Goal: Complete application form

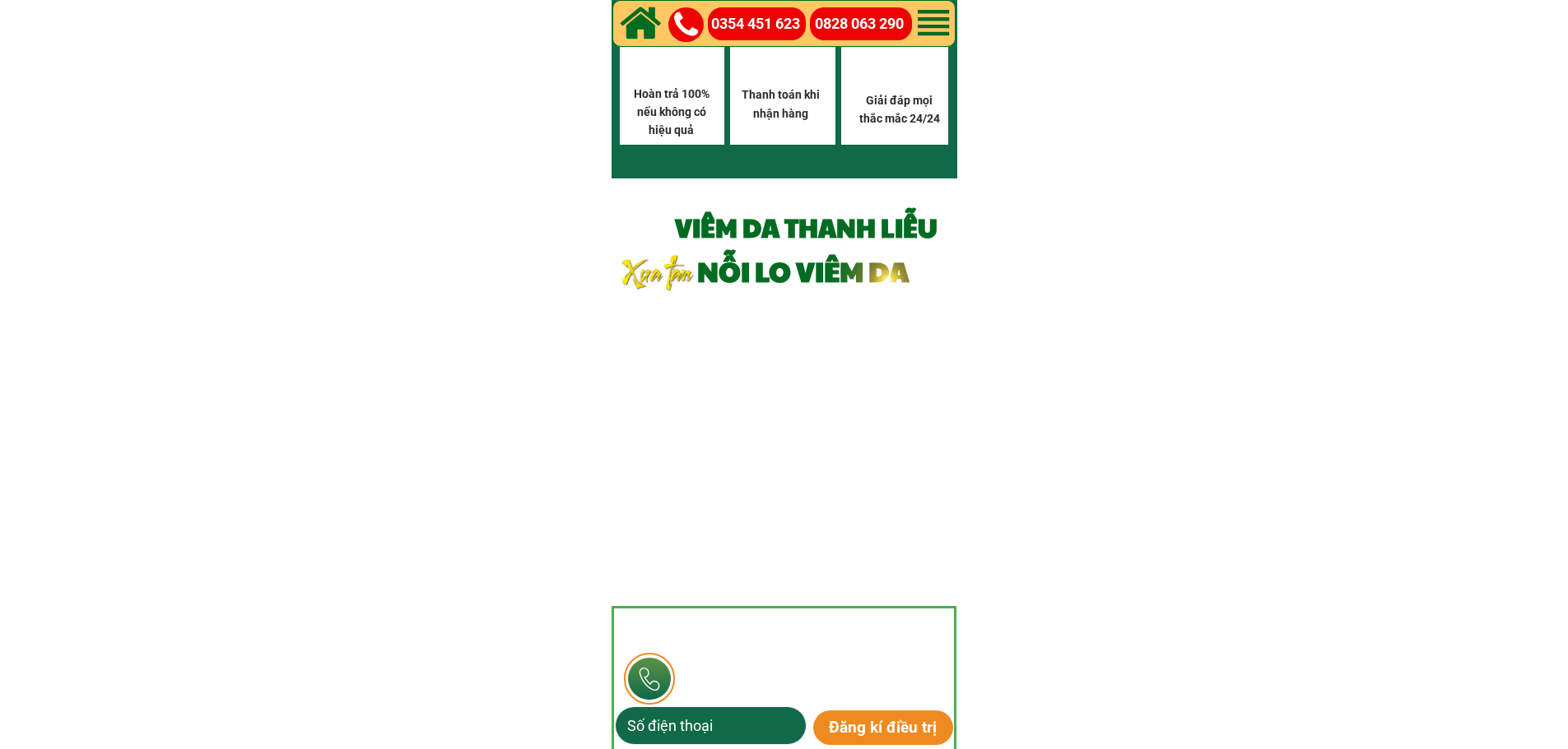
scroll to position [9756, 0]
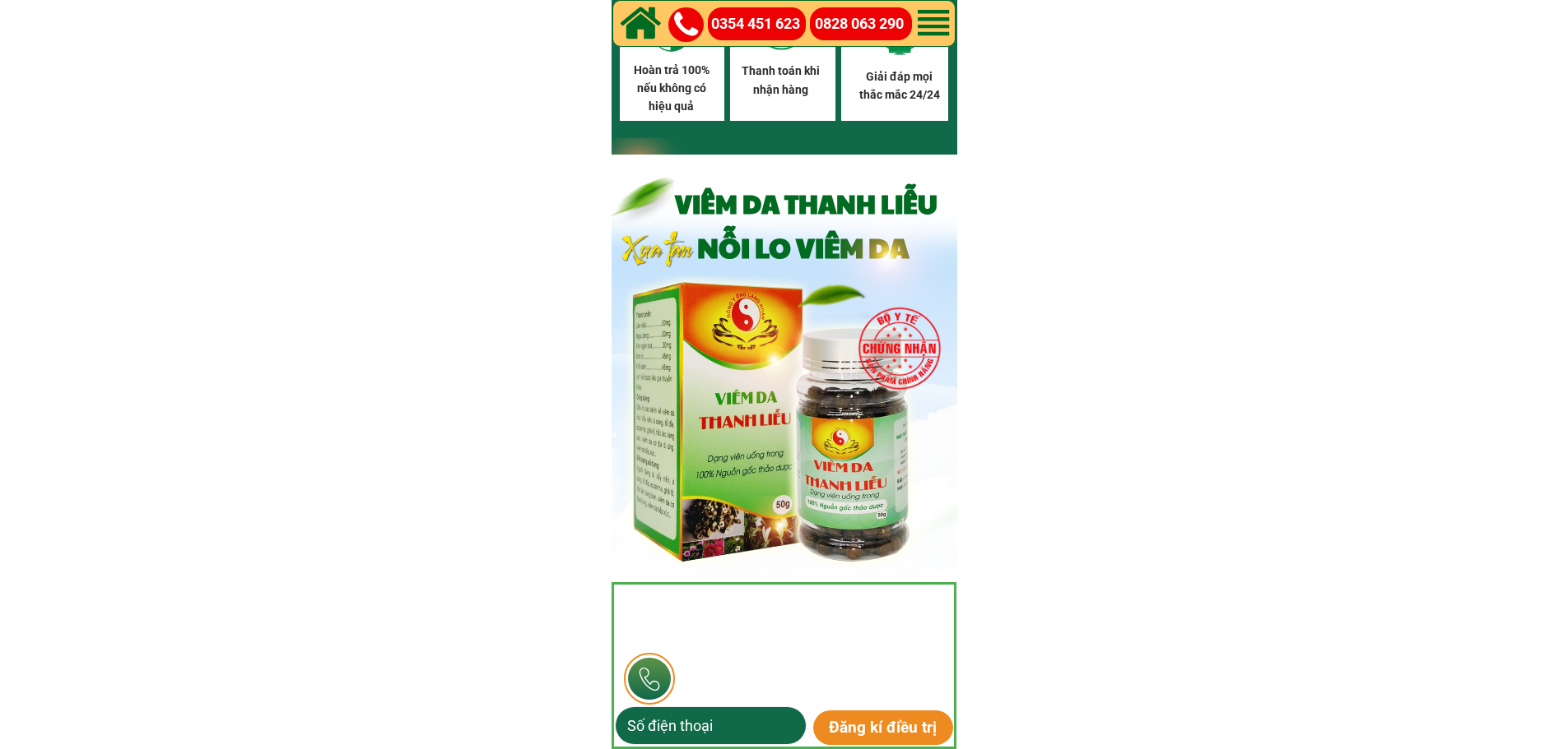
drag, startPoint x: 1579, startPoint y: 23, endPoint x: 1580, endPoint y: 787, distance: 764.0
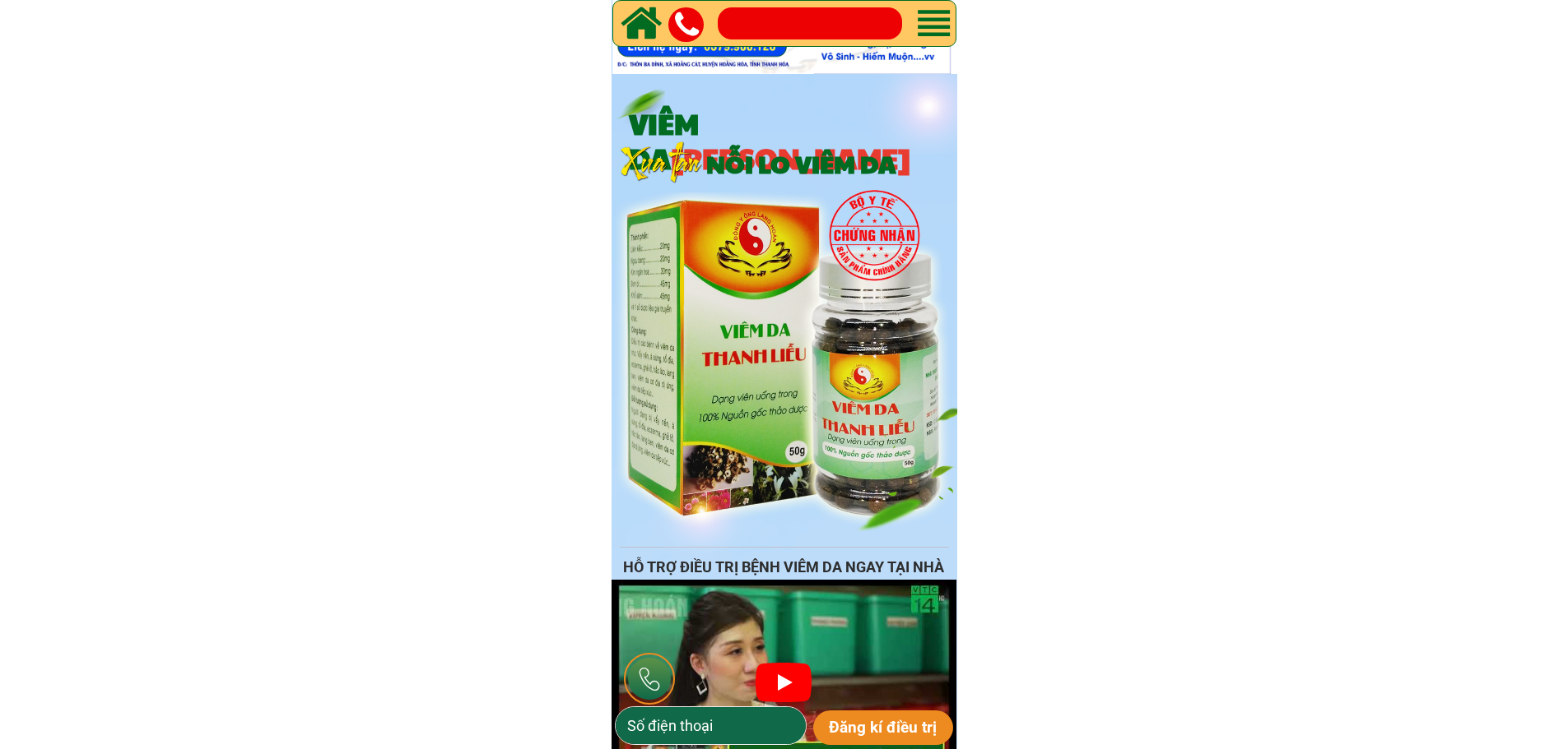
scroll to position [247, 0]
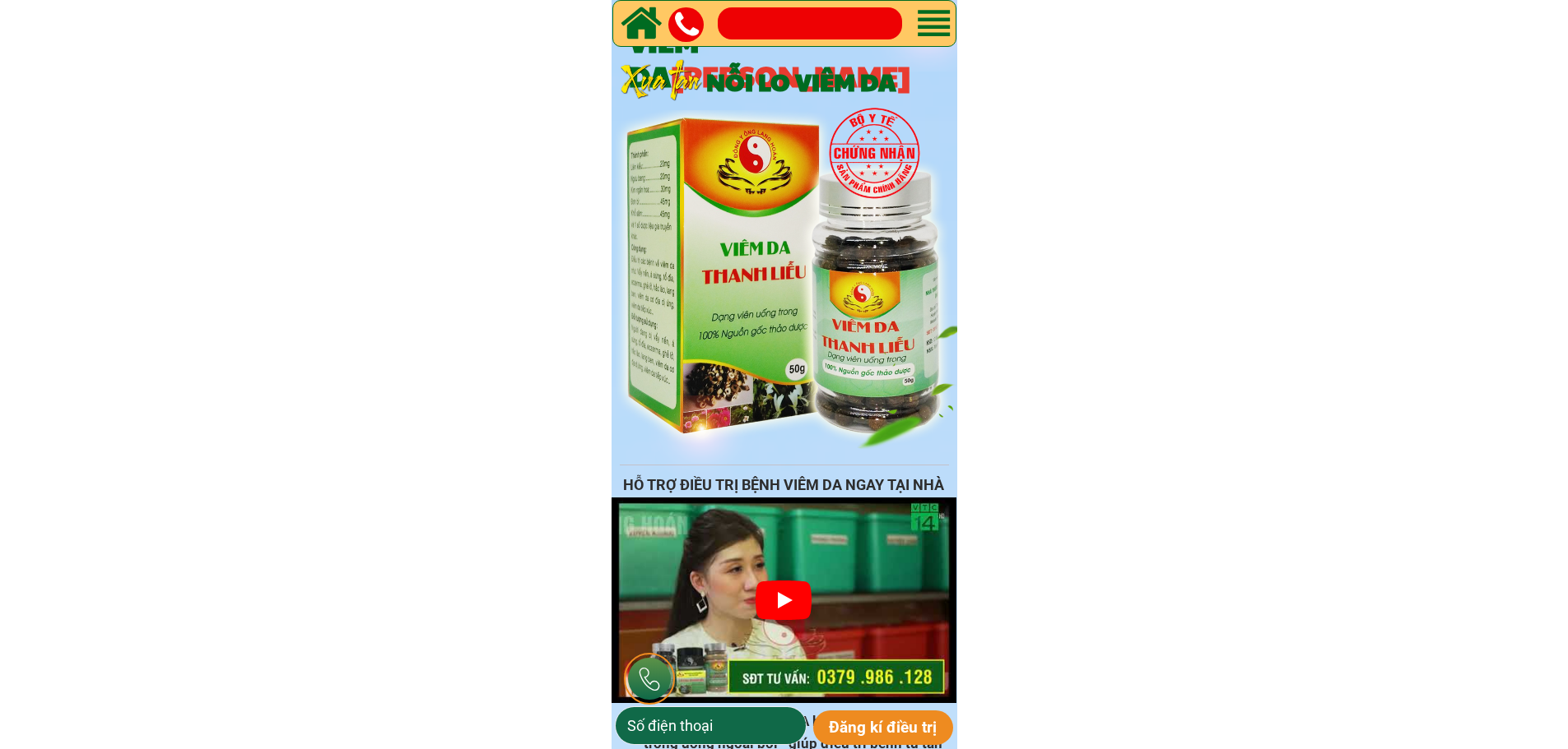
click at [736, 714] on input "tel" at bounding box center [710, 726] width 175 height 37
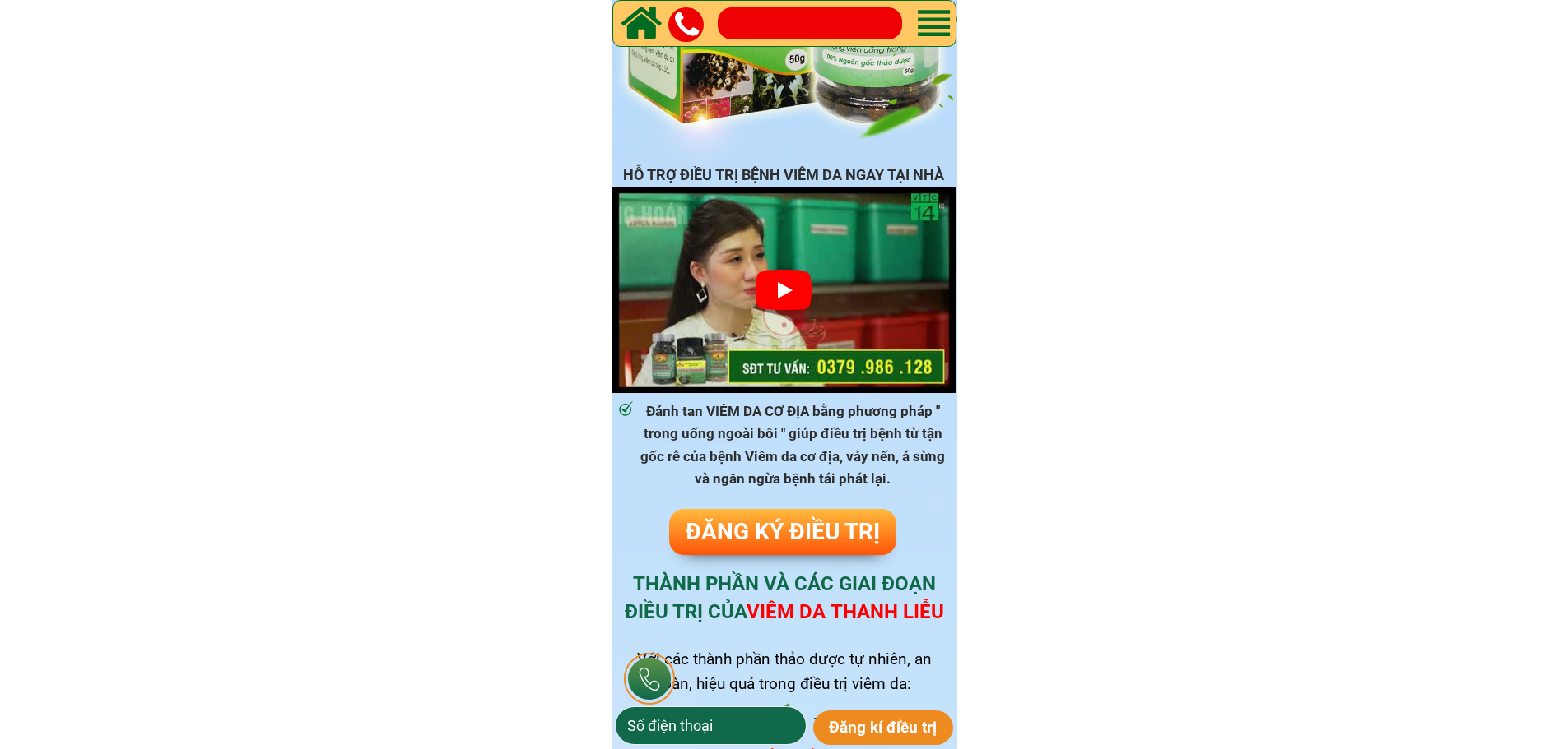
scroll to position [740, 0]
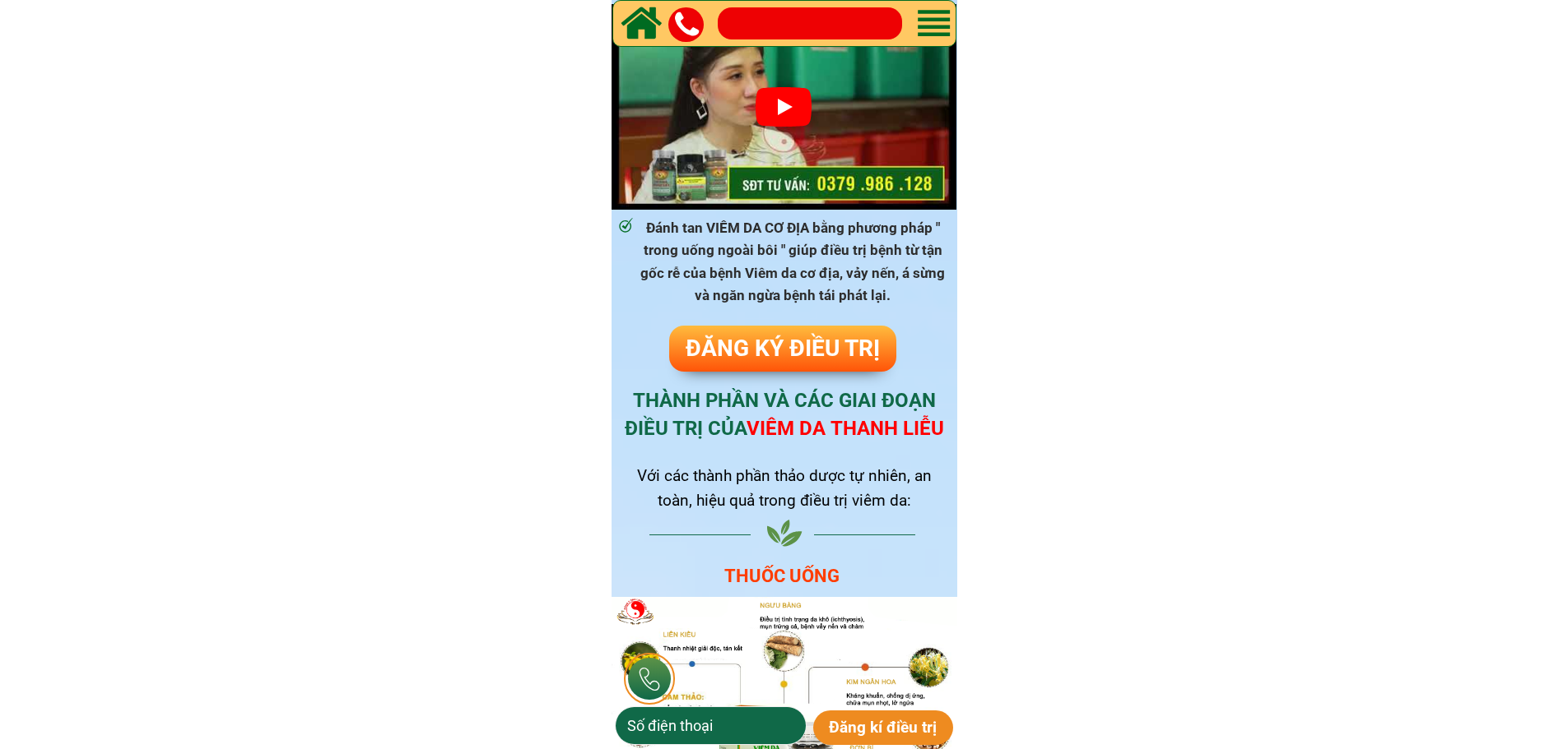
click at [666, 730] on input "tel" at bounding box center [710, 726] width 175 height 37
click at [666, 729] on input "tel" at bounding box center [710, 726] width 175 height 37
type input "0357945220"
click at [825, 736] on p "Đăng kí điều trị" at bounding box center [883, 728] width 141 height 35
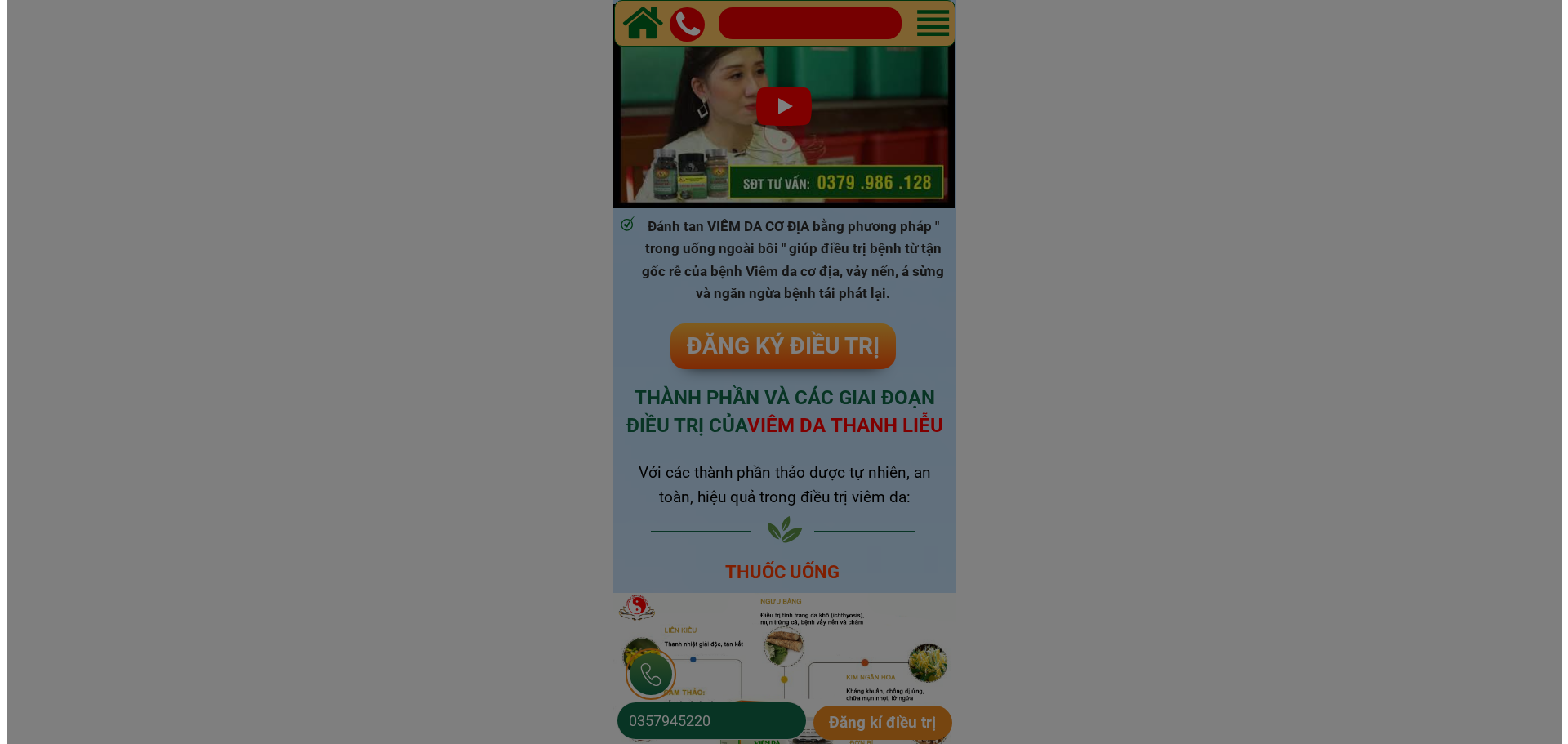
scroll to position [0, 0]
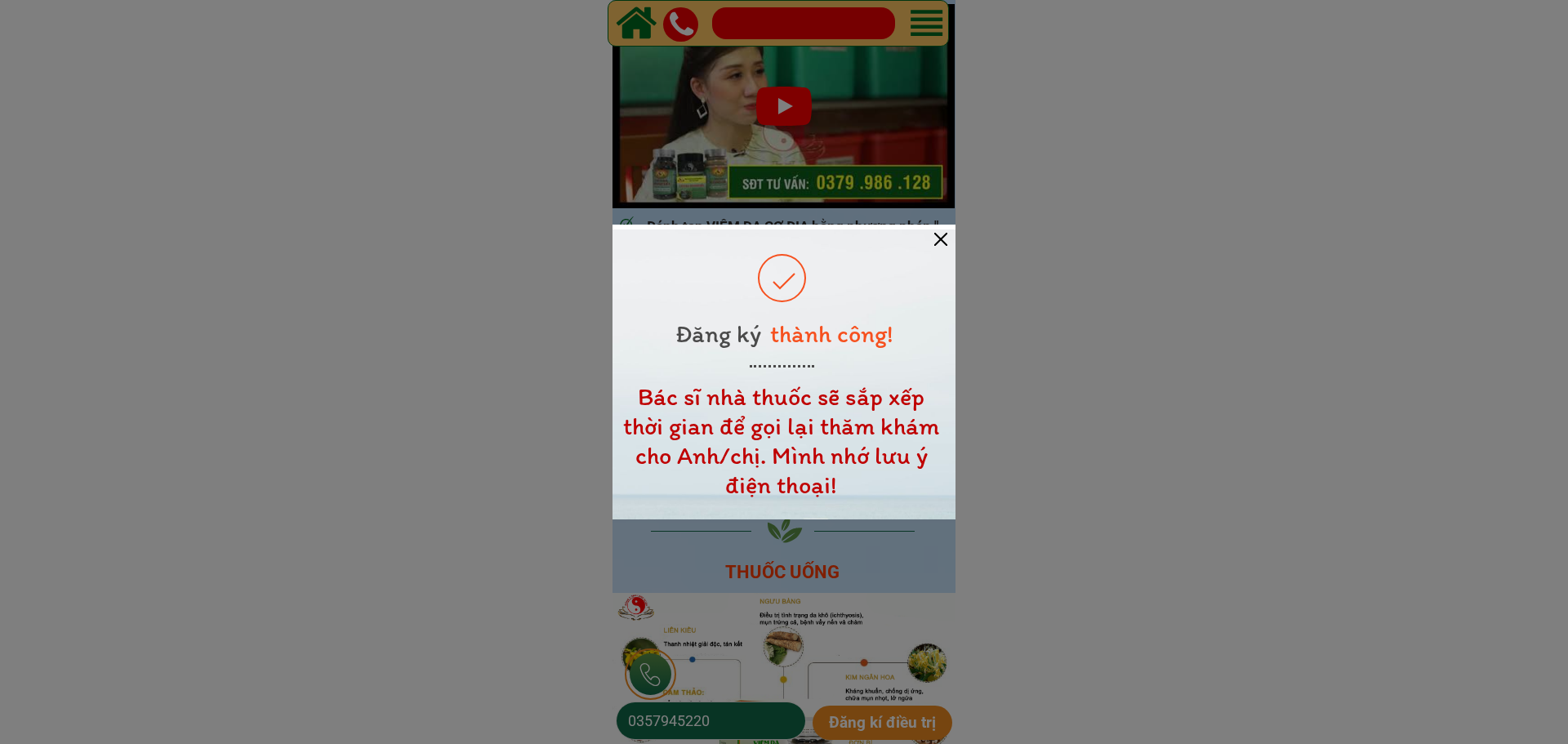
click at [939, 238] on div at bounding box center [940, 239] width 13 height 13
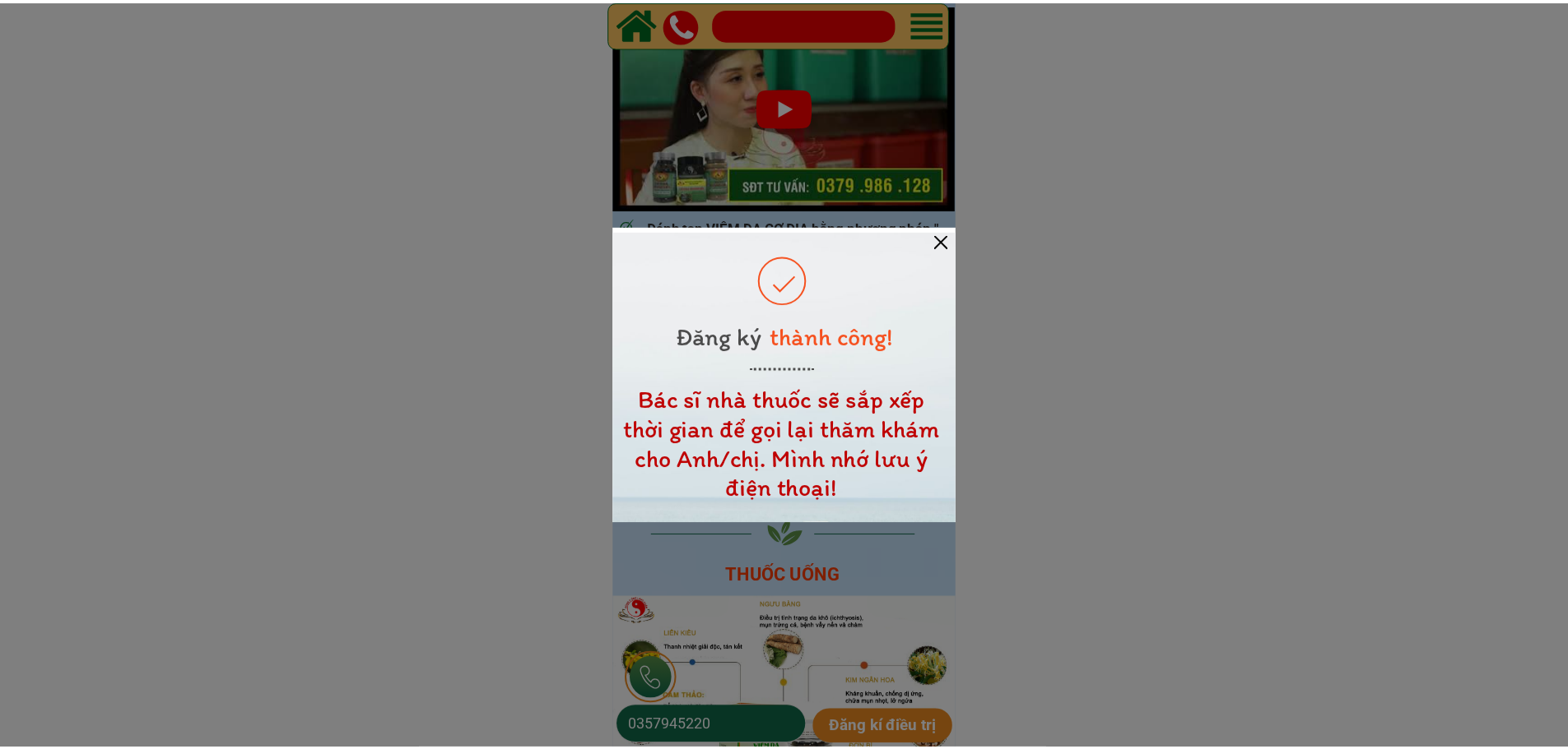
scroll to position [740, 0]
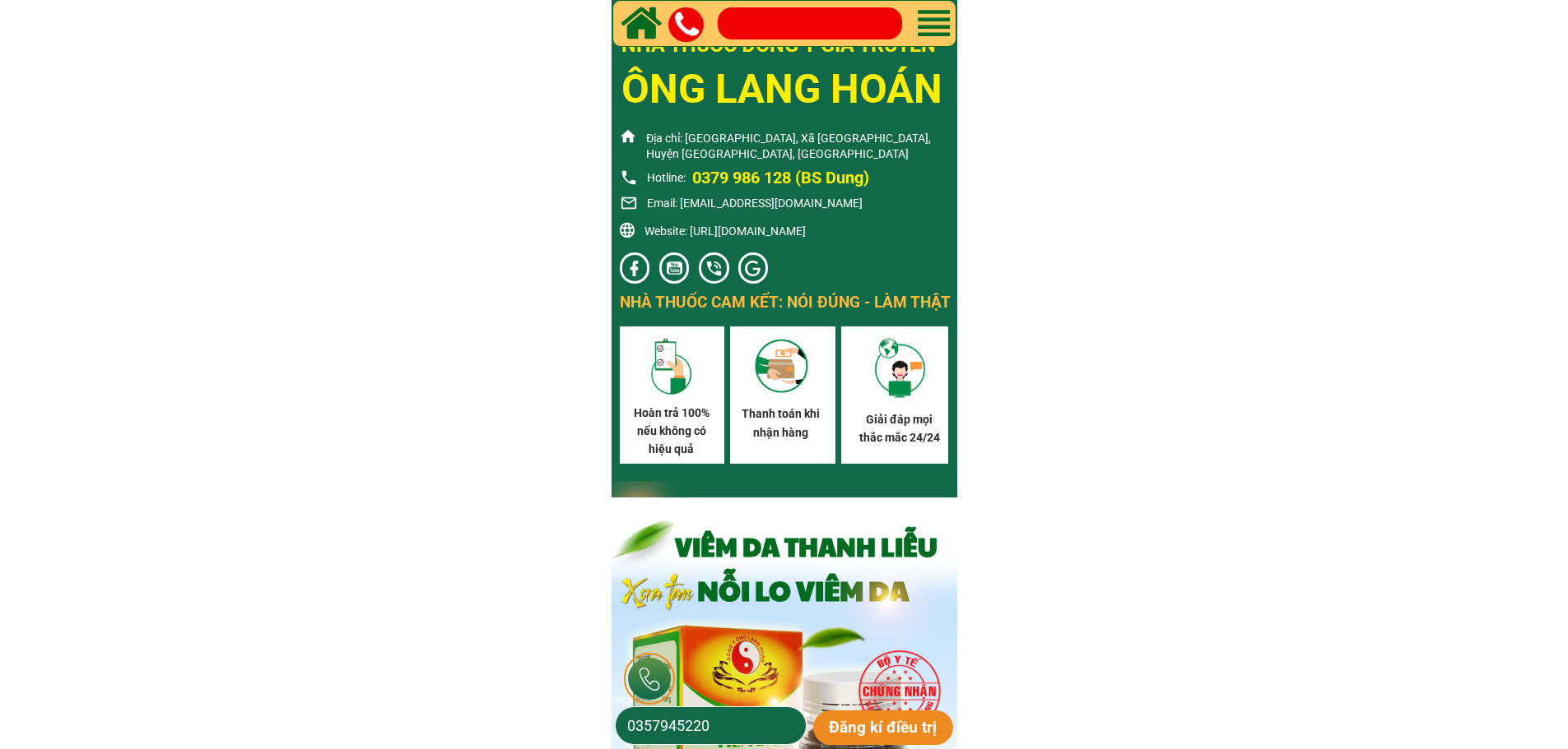
scroll to position [9427, 0]
